Goal: Use online tool/utility: Utilize a website feature to perform a specific function

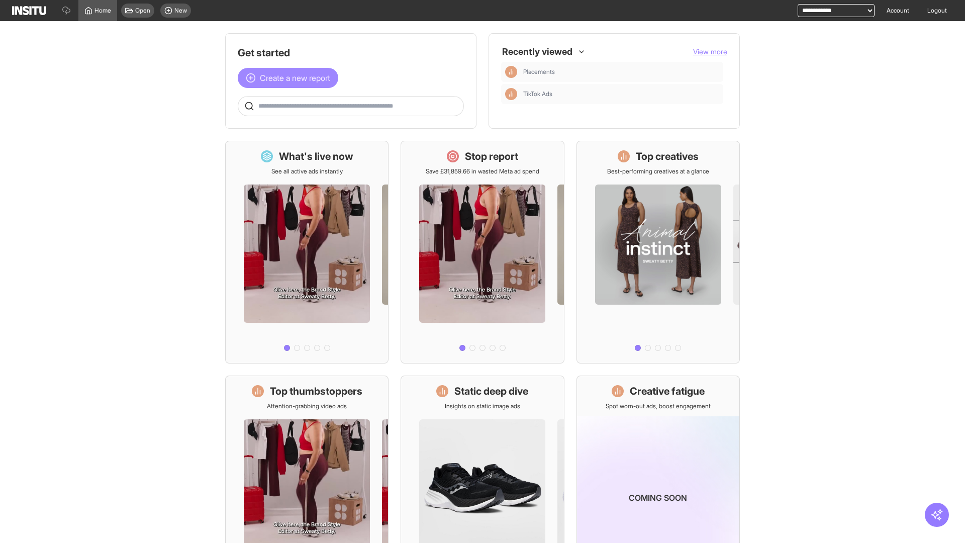
click at [291, 78] on span "Create a new report" at bounding box center [295, 78] width 70 height 12
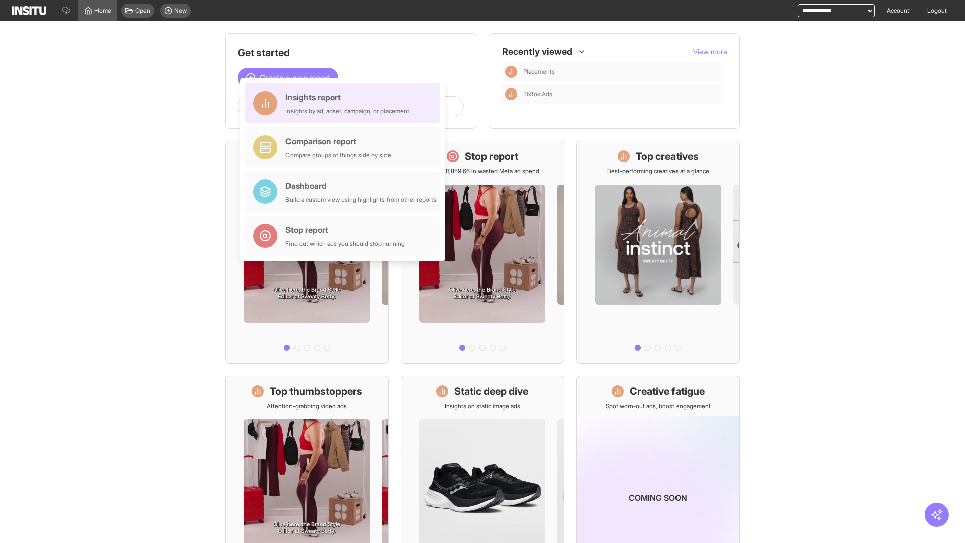
click at [345, 103] on div "Insights report Insights by ad, adset, campaign, or placement" at bounding box center [348, 103] width 124 height 24
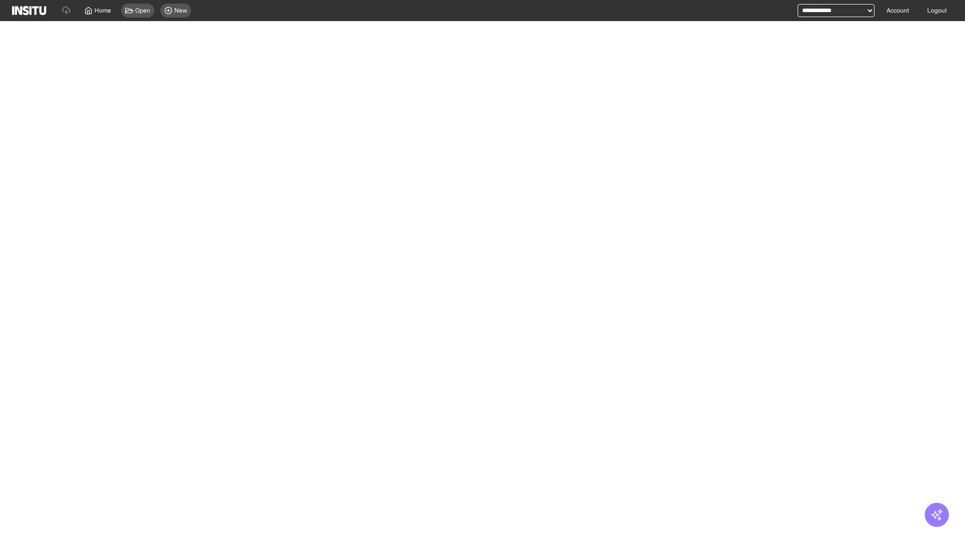
select select "**"
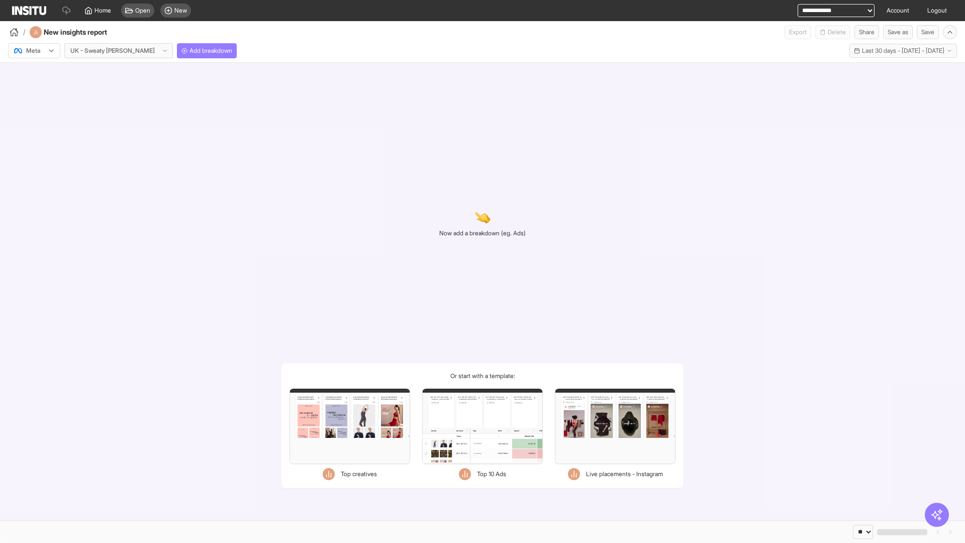
click at [34, 51] on div at bounding box center [27, 51] width 28 height 10
click at [34, 72] on span "Meta" at bounding box center [34, 72] width 14 height 9
click at [190, 51] on span "Add breakdown" at bounding box center [211, 51] width 43 height 8
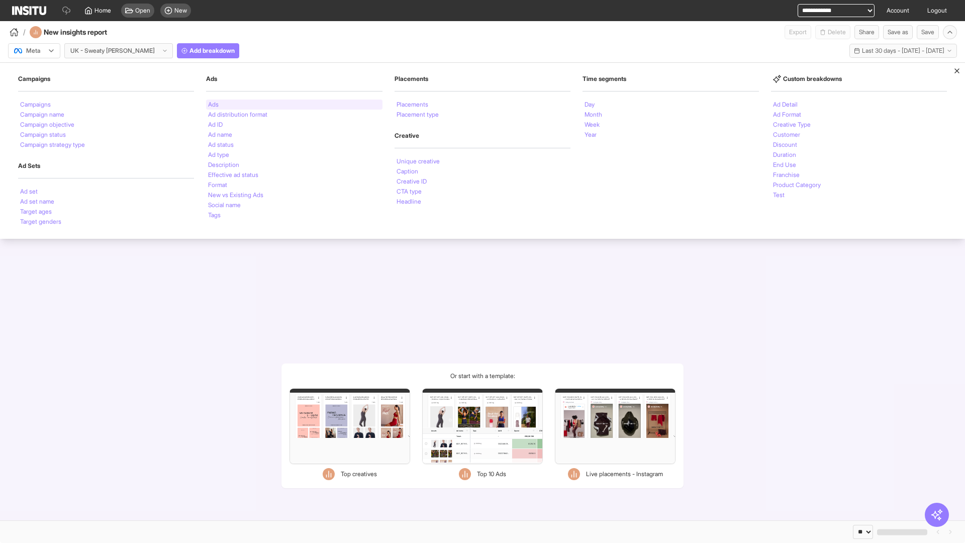
click at [213, 105] on li "Ads" at bounding box center [213, 105] width 11 height 6
